Goal: Task Accomplishment & Management: Use online tool/utility

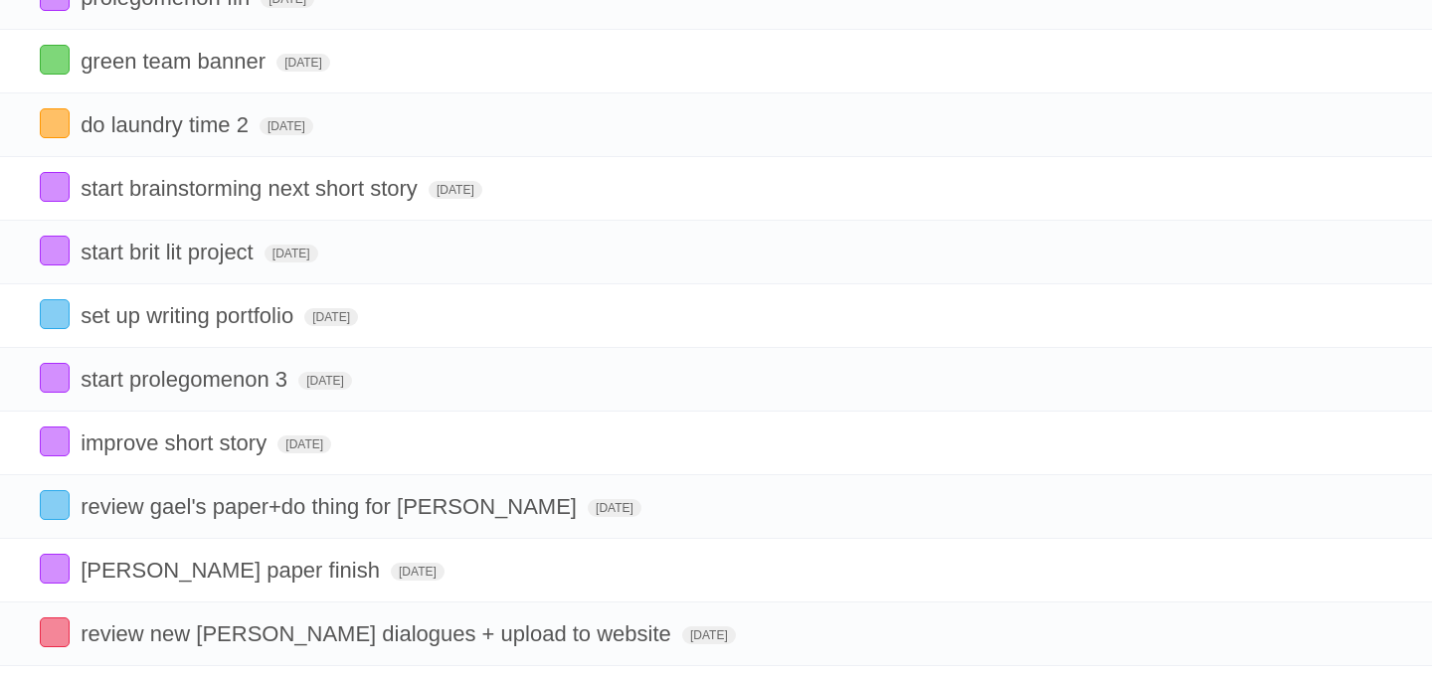
scroll to position [192, 0]
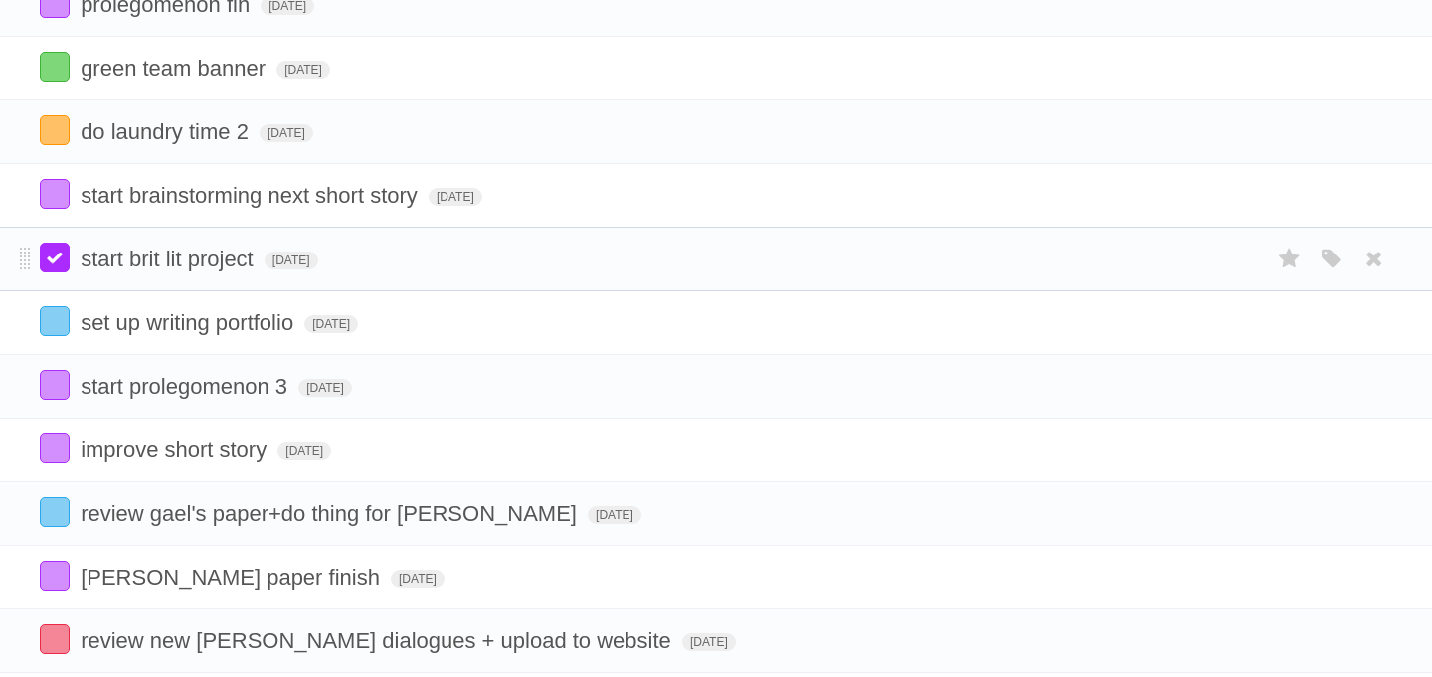
click at [66, 272] on label at bounding box center [55, 258] width 30 height 30
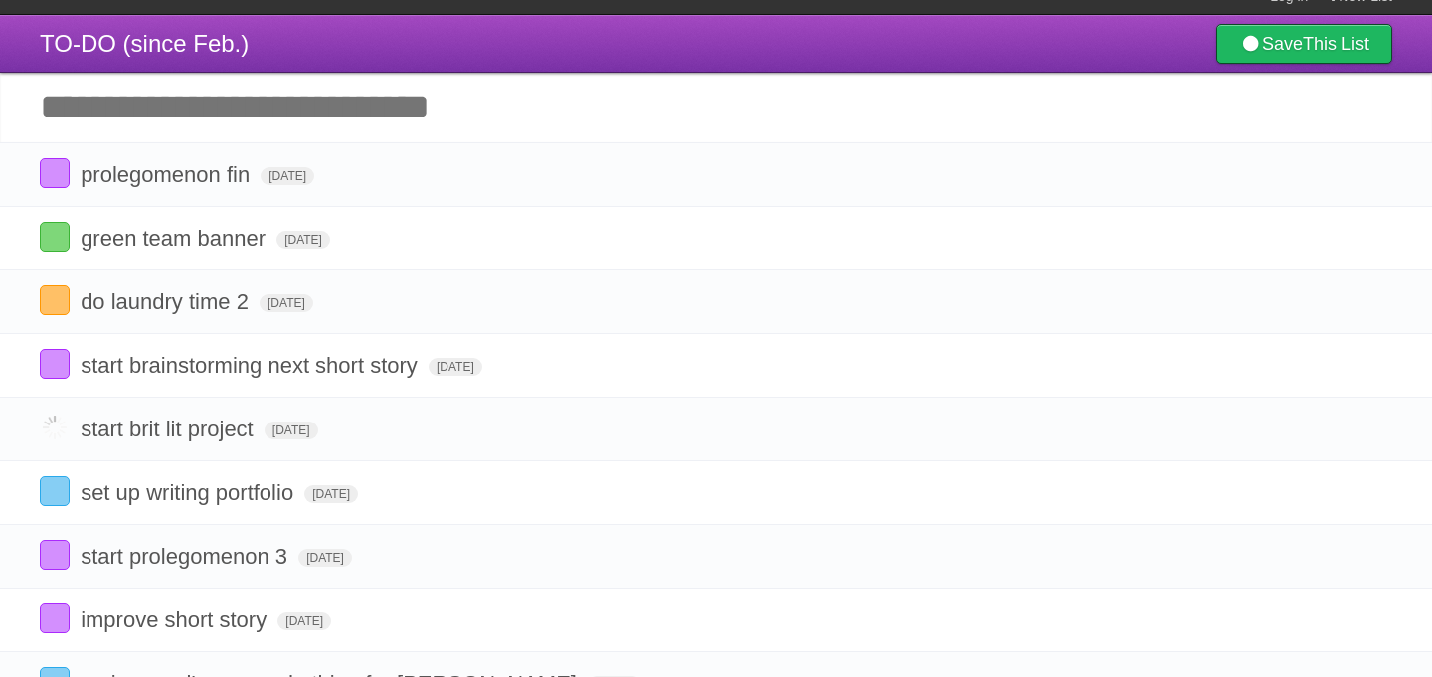
scroll to position [20, 0]
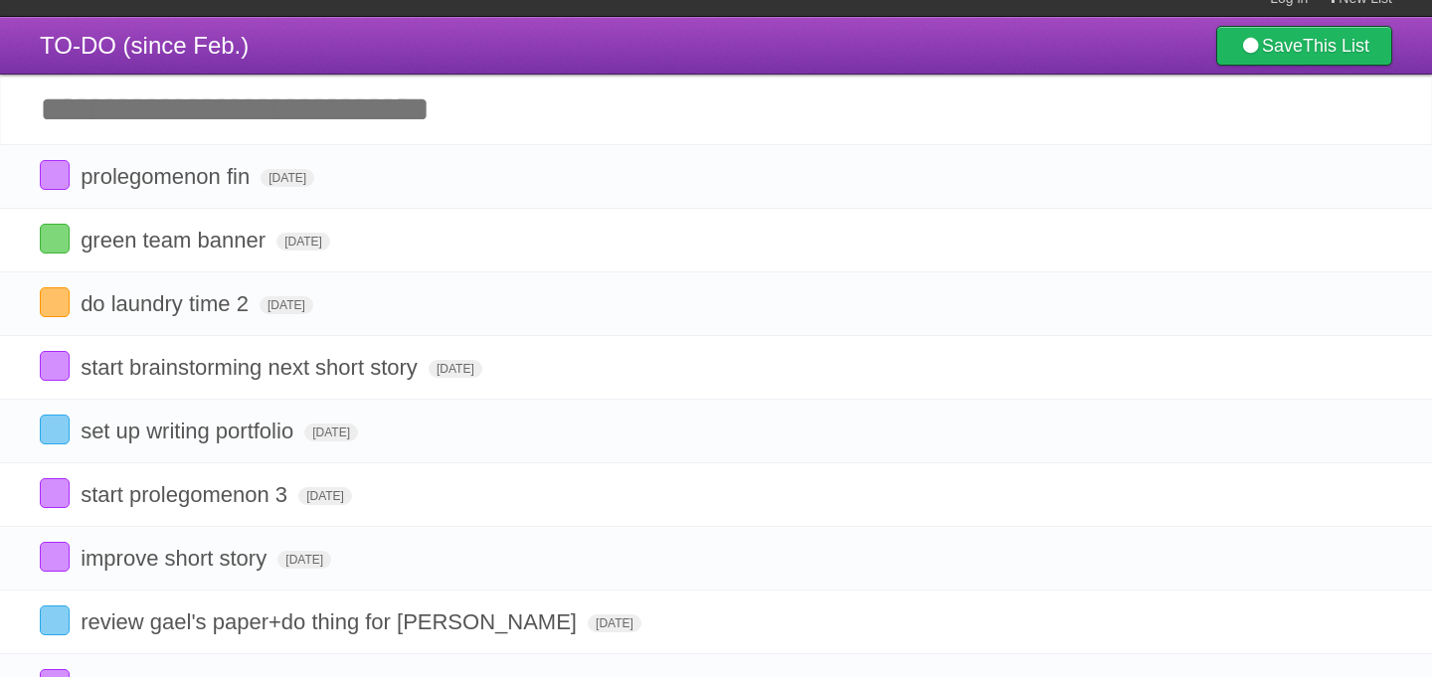
click at [228, 110] on input "Add another task" at bounding box center [716, 110] width 1432 height 70
type input "*"
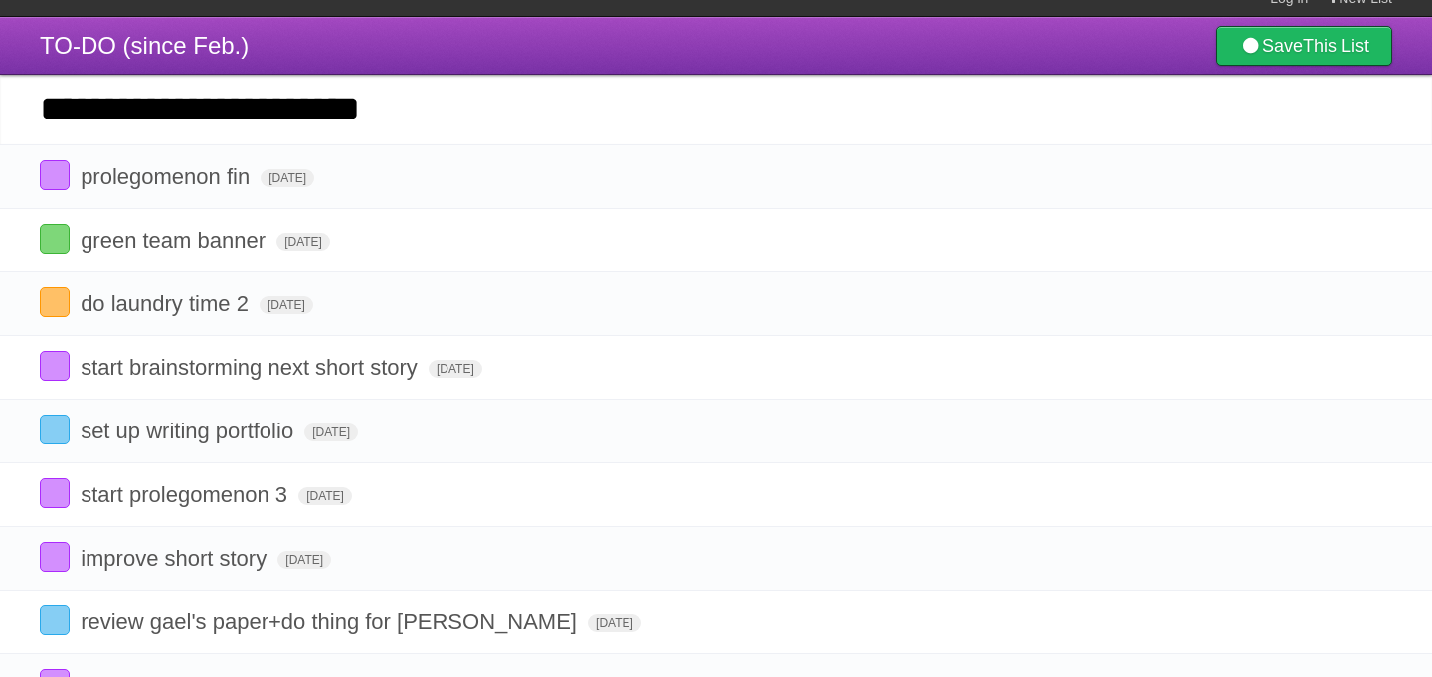
type input "**********"
click input "*********" at bounding box center [0, 0] width 0 height 0
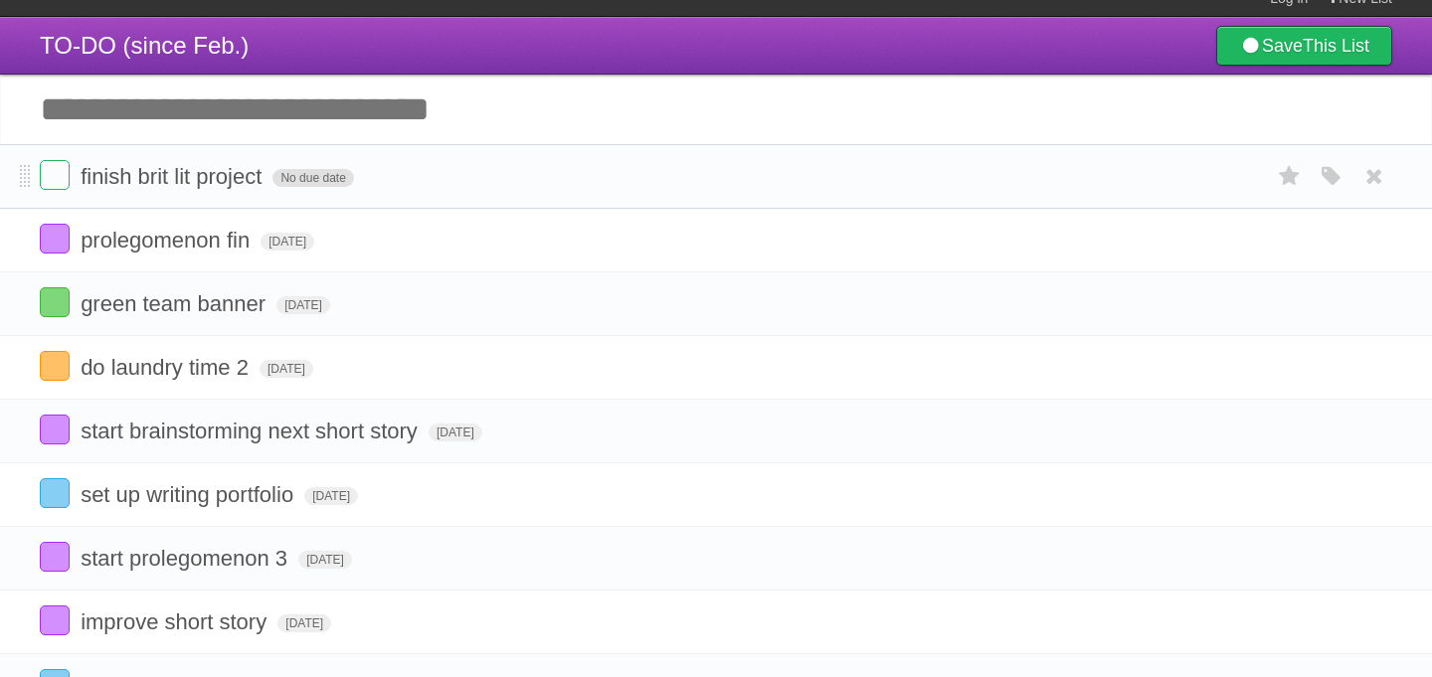
click at [312, 180] on span "No due date" at bounding box center [312, 178] width 81 height 18
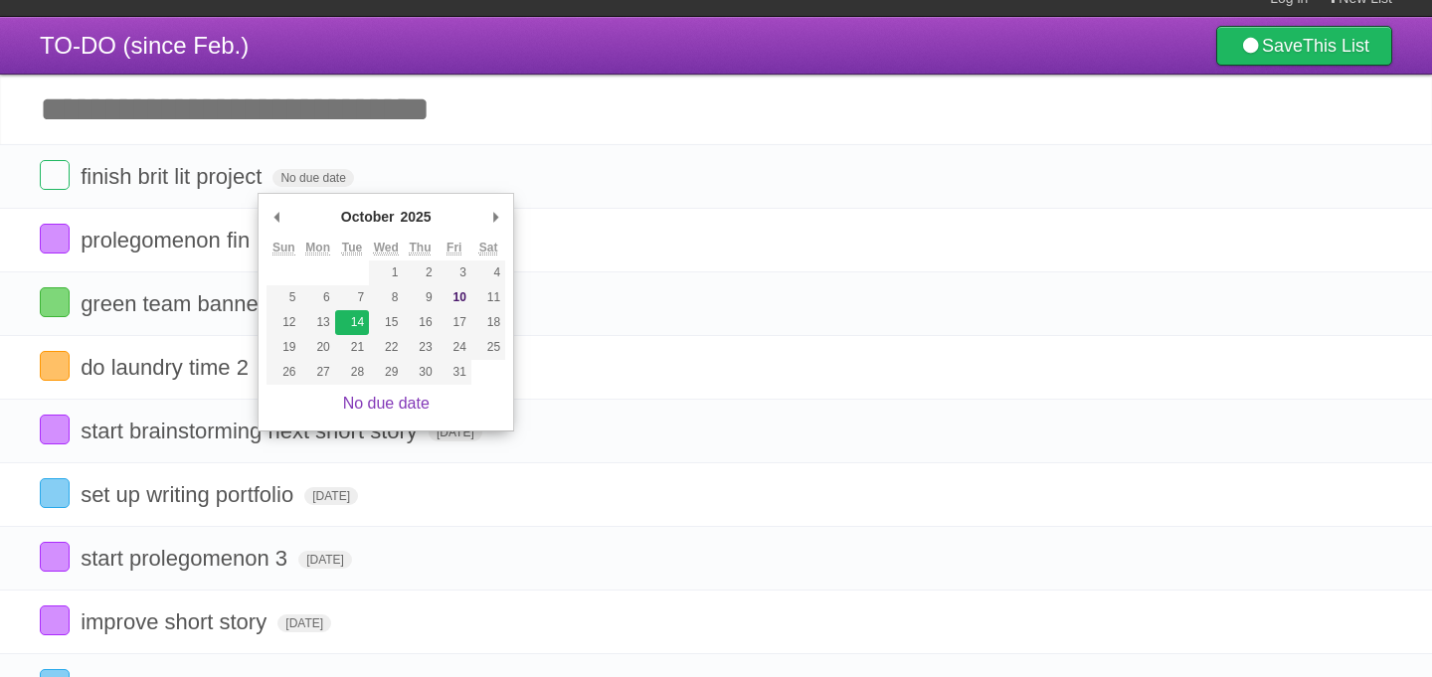
type span "[DATE]"
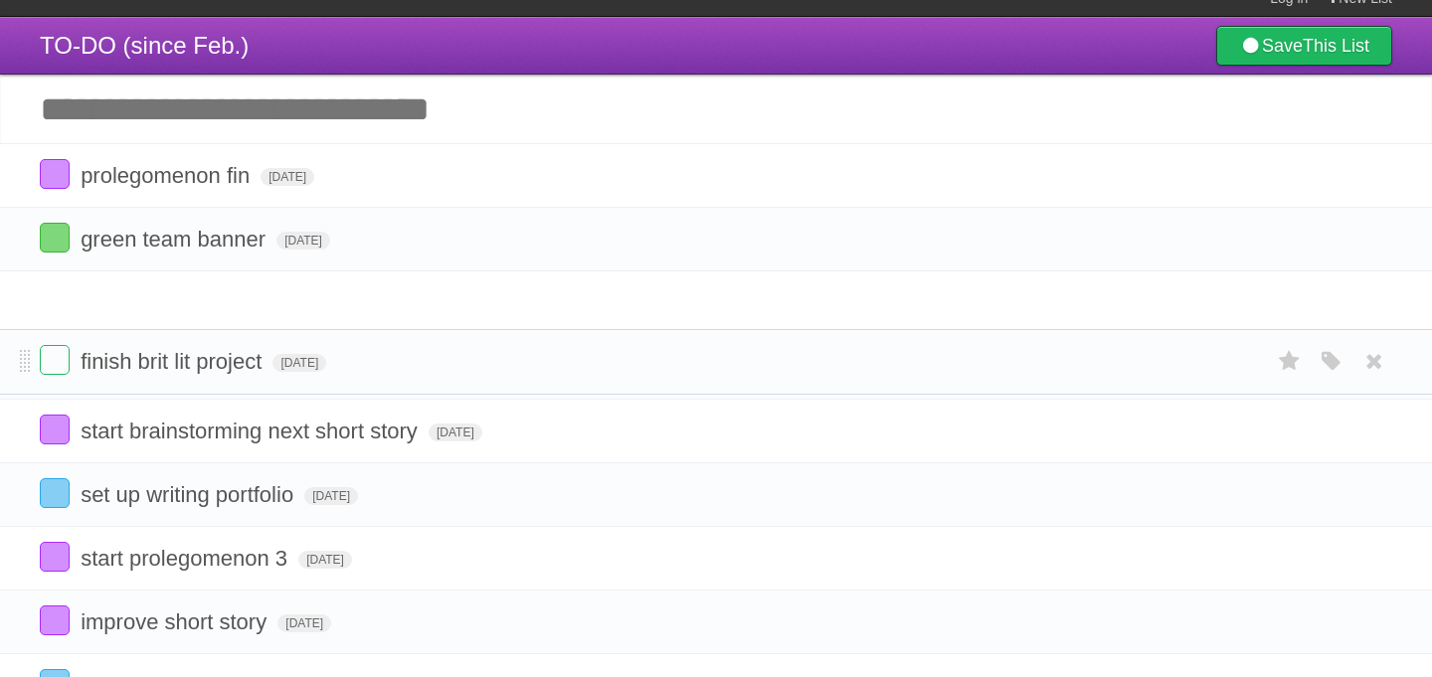
drag, startPoint x: 22, startPoint y: 177, endPoint x: 15, endPoint y: 352, distance: 175.1
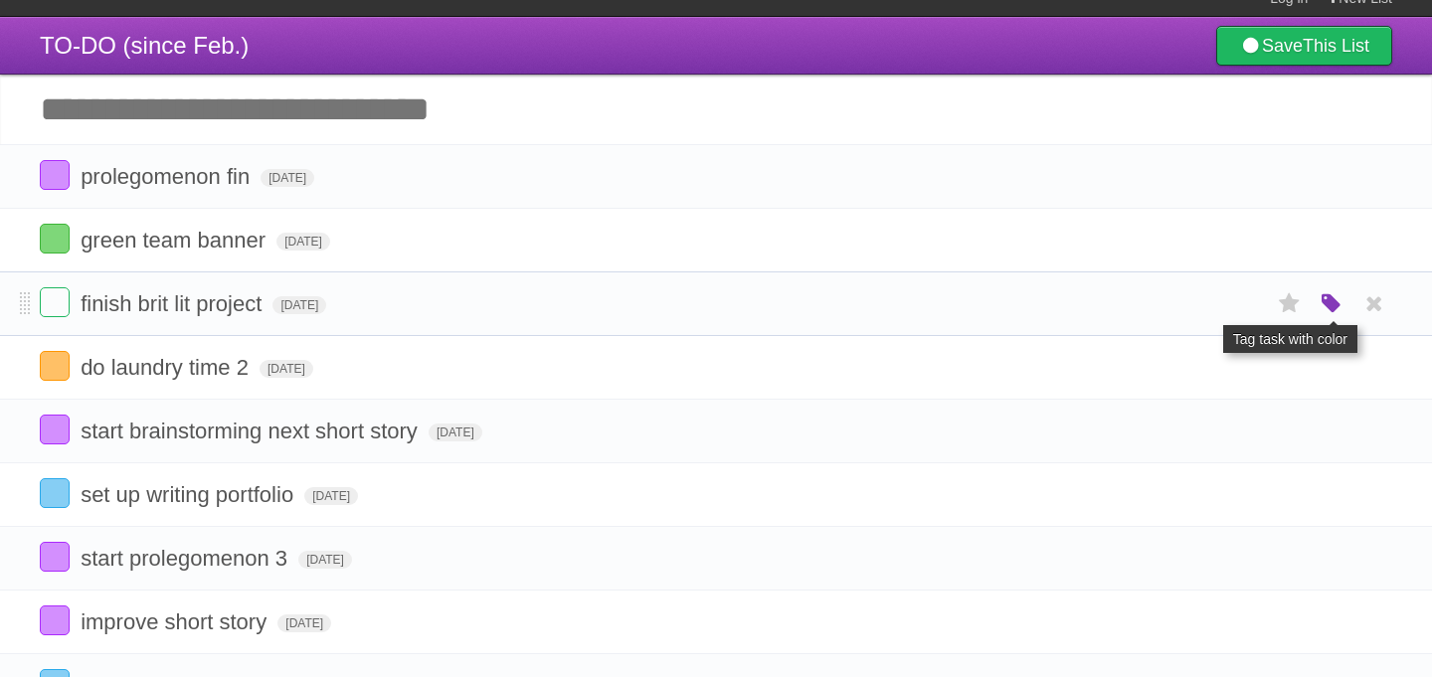
click at [1344, 311] on icon "button" at bounding box center [1331, 304] width 28 height 26
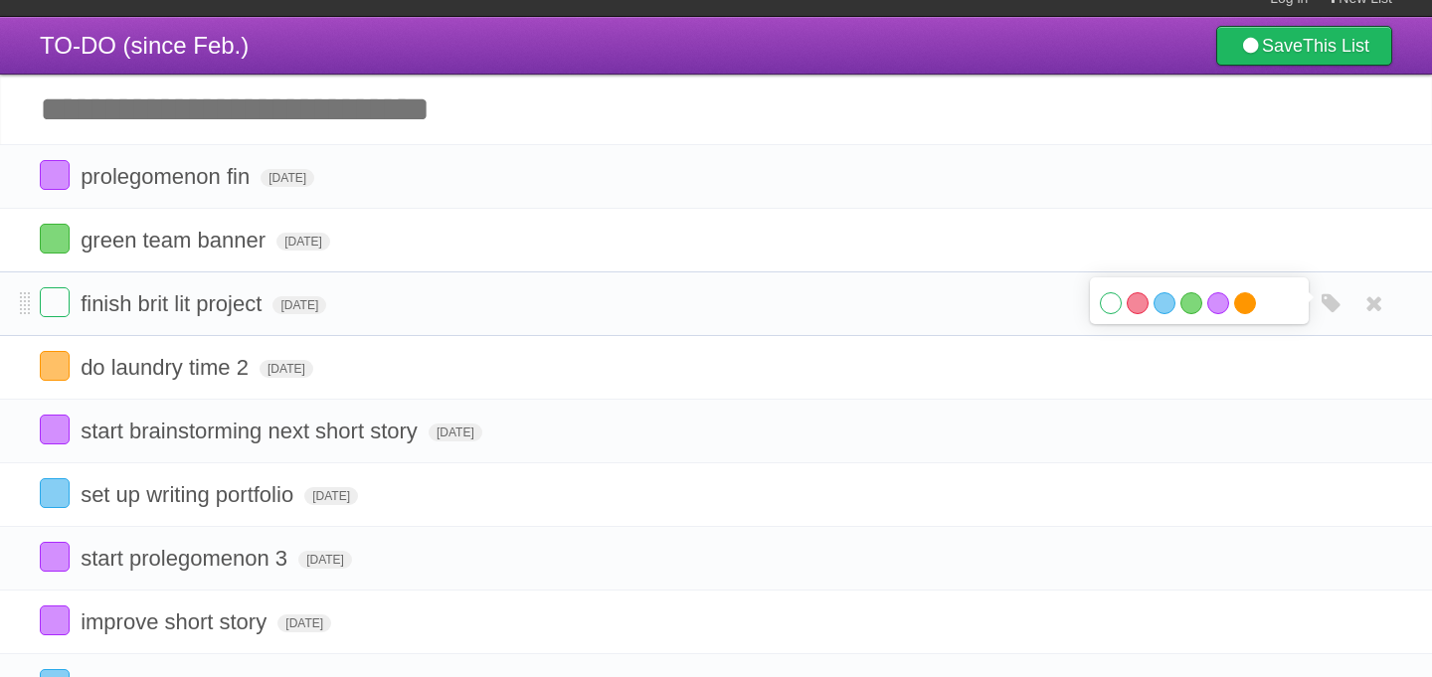
click at [1234, 310] on label "Orange" at bounding box center [1245, 303] width 22 height 22
click at [1222, 311] on label "Purple" at bounding box center [1218, 303] width 22 height 22
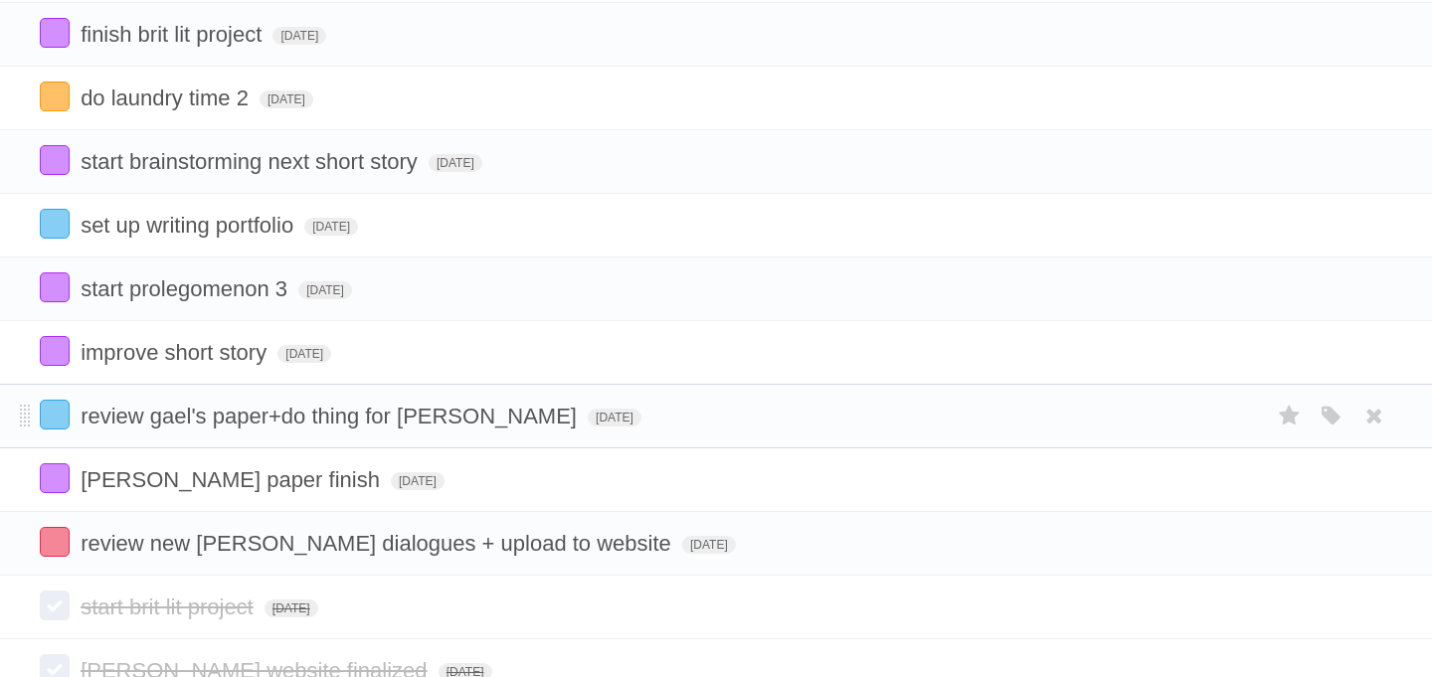
scroll to position [266, 0]
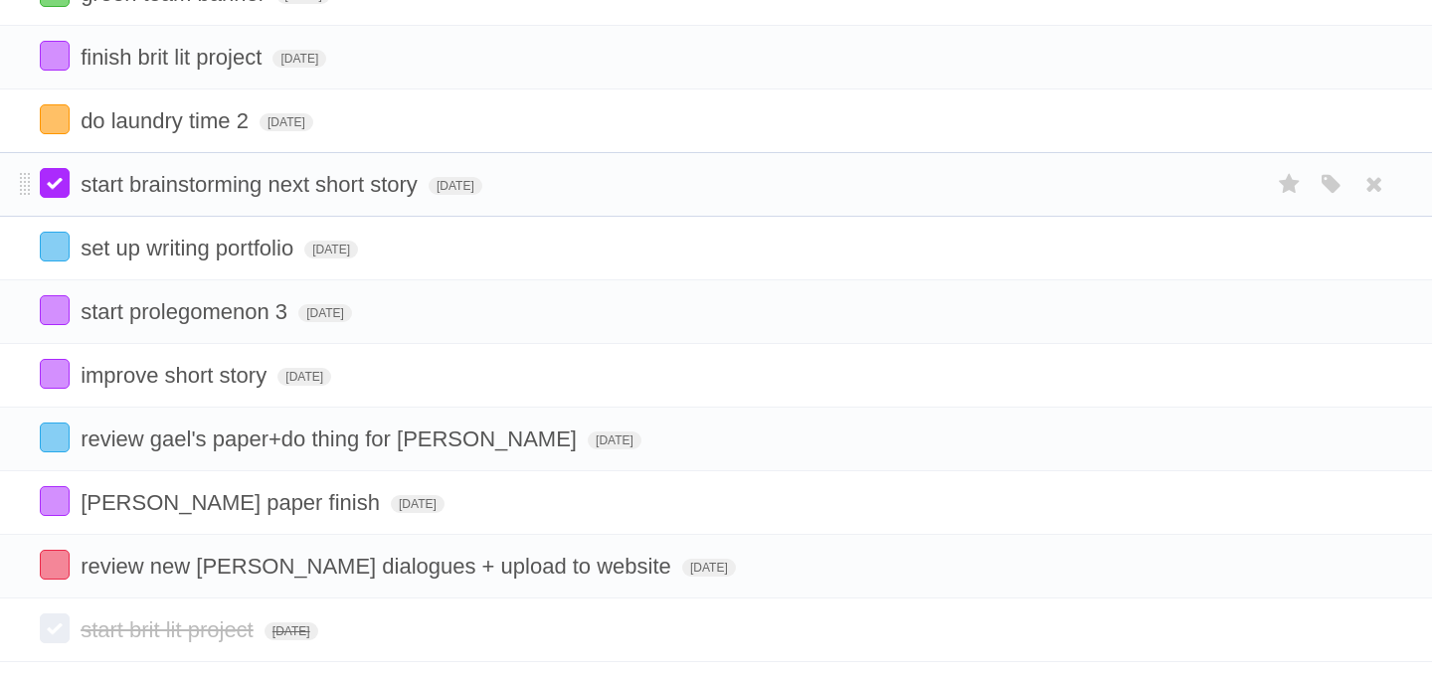
click at [56, 191] on label at bounding box center [55, 183] width 30 height 30
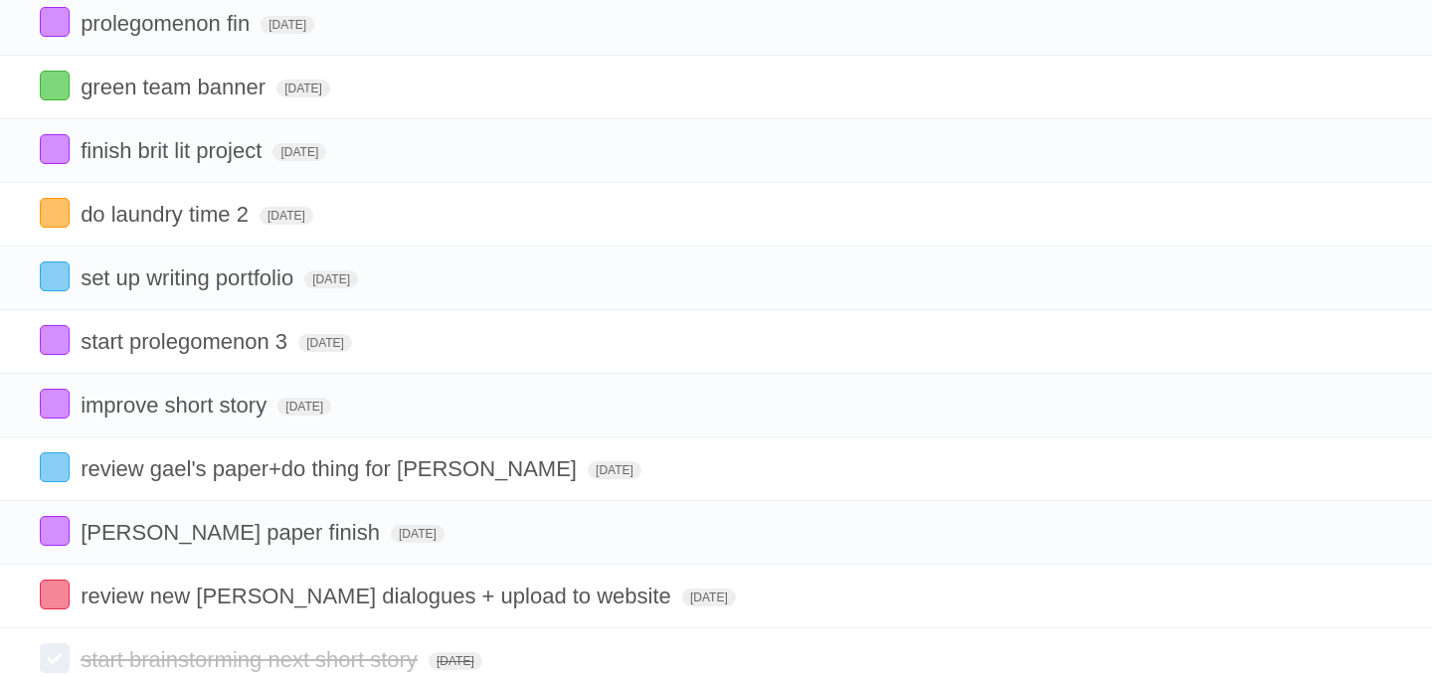
scroll to position [172, 0]
